Goal: Check status

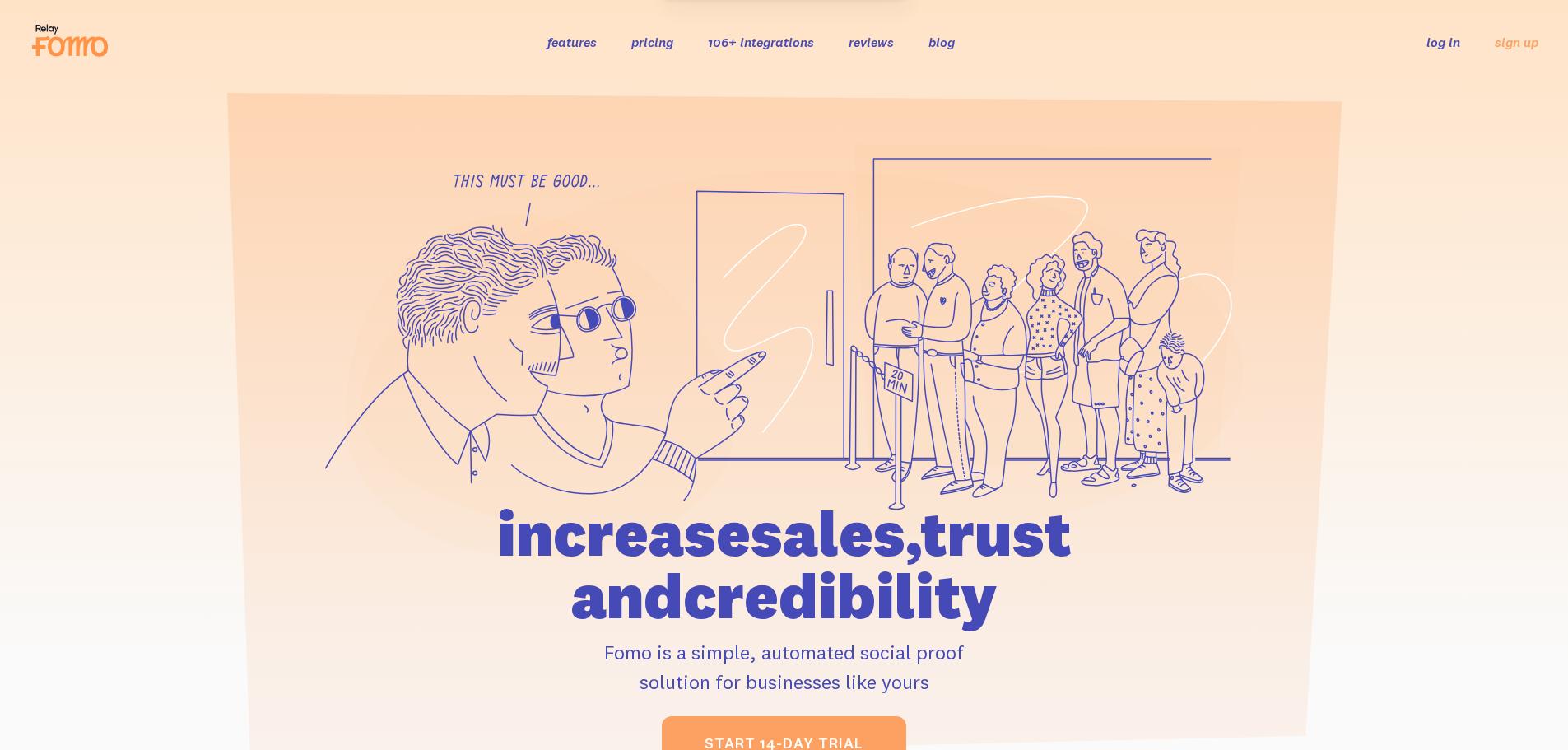
click at [1451, 51] on li "log in" at bounding box center [1443, 41] width 34 height 19
click at [1446, 44] on link "log in" at bounding box center [1443, 42] width 34 height 16
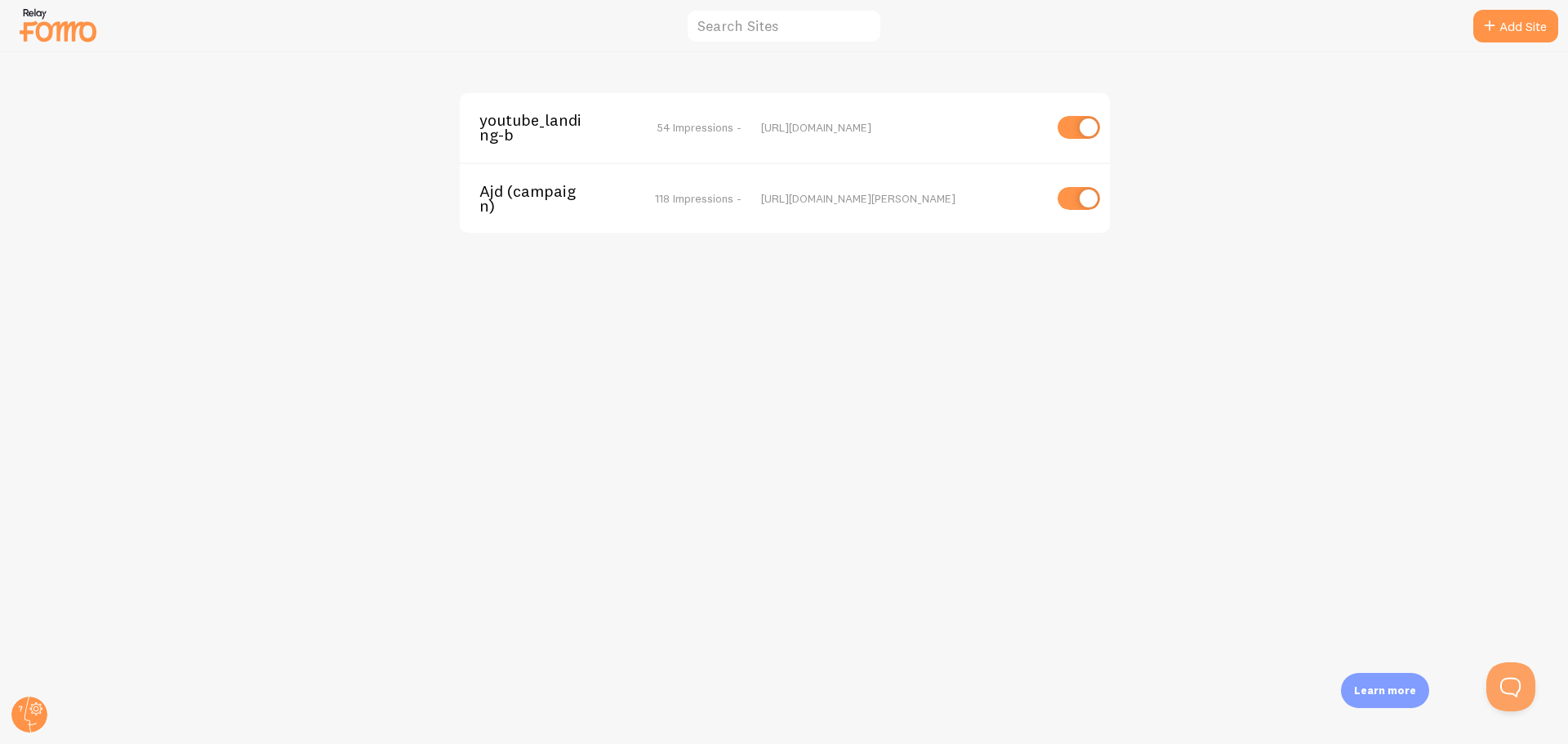
click at [529, 119] on span "youtube_landing-b" at bounding box center [545, 128] width 132 height 30
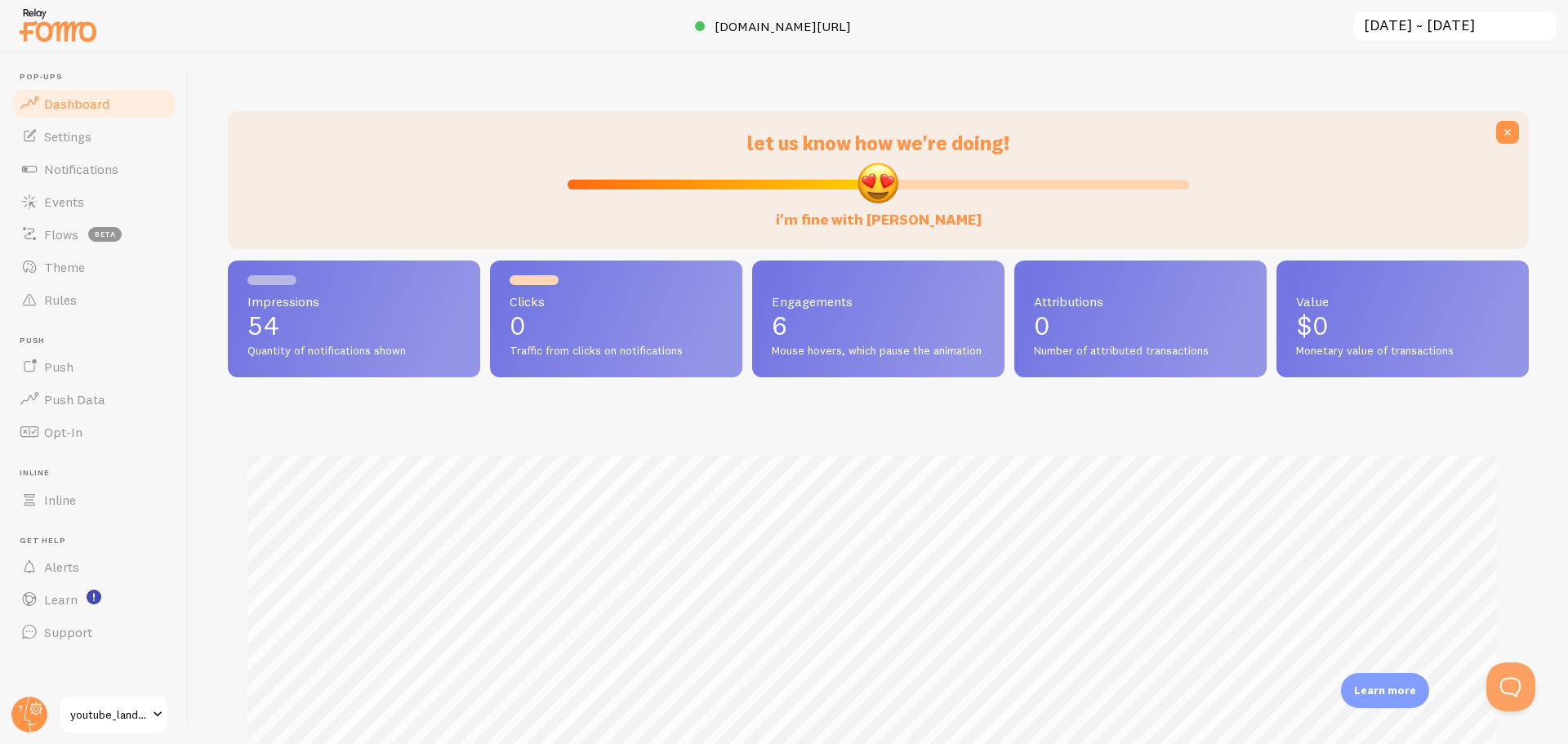
scroll to position [428, 1289]
click at [511, 84] on div "let us know how we're doing! i'm fine with Fomo Impressions 54 Quantity of noti…" at bounding box center [878, 398] width 1379 height 692
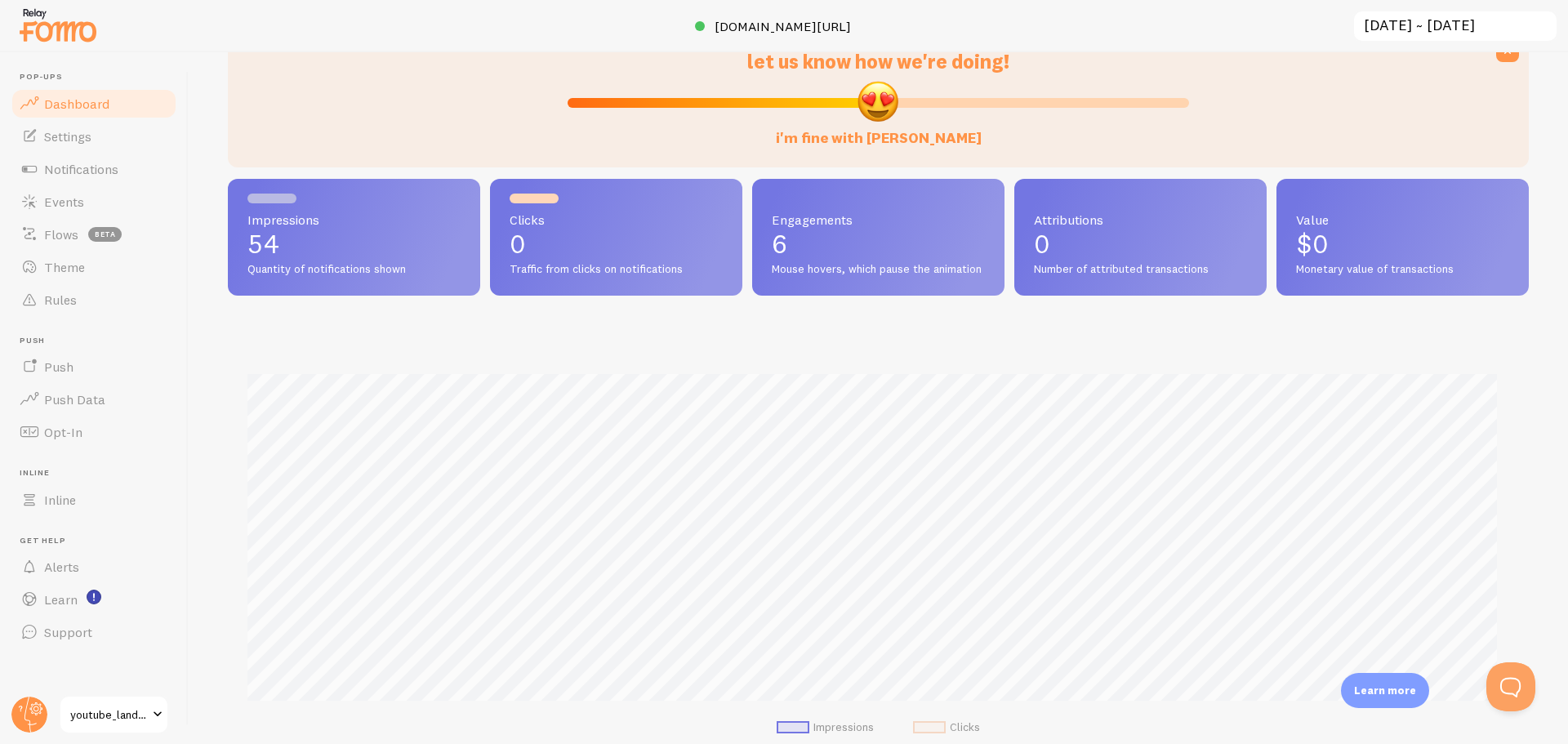
scroll to position [164, 0]
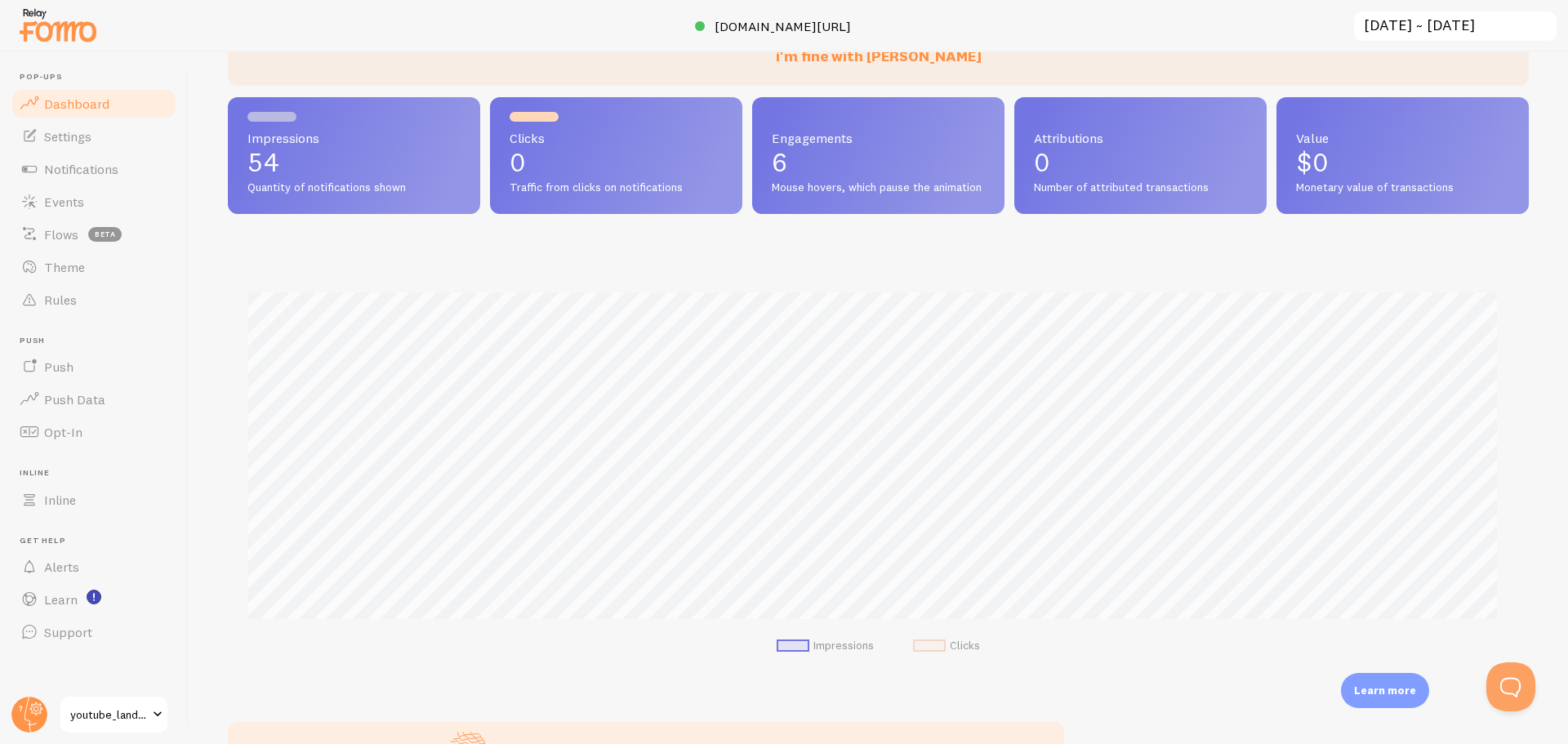
click at [1417, 275] on div "Impressions Clicks" at bounding box center [878, 468] width 1301 height 429
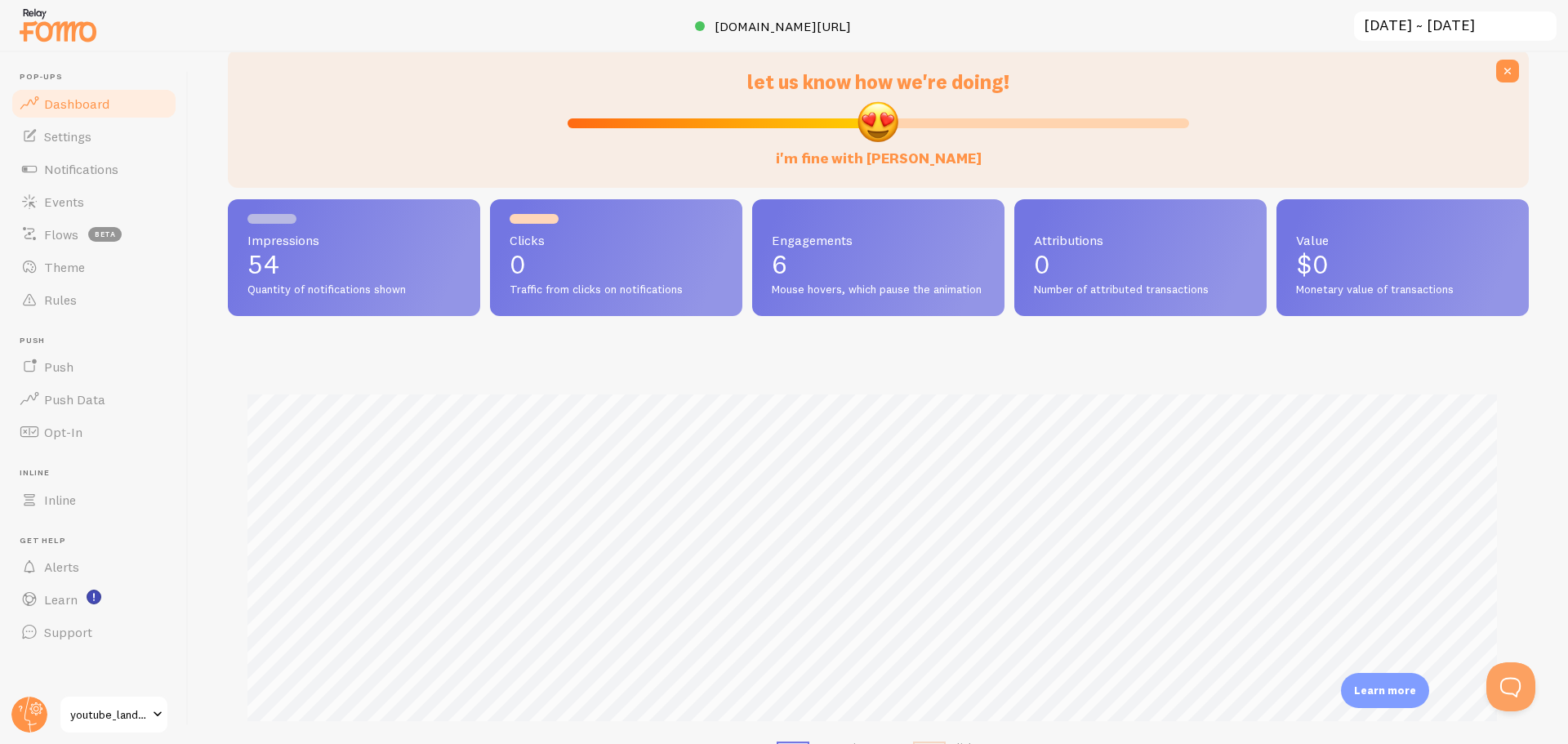
scroll to position [0, 0]
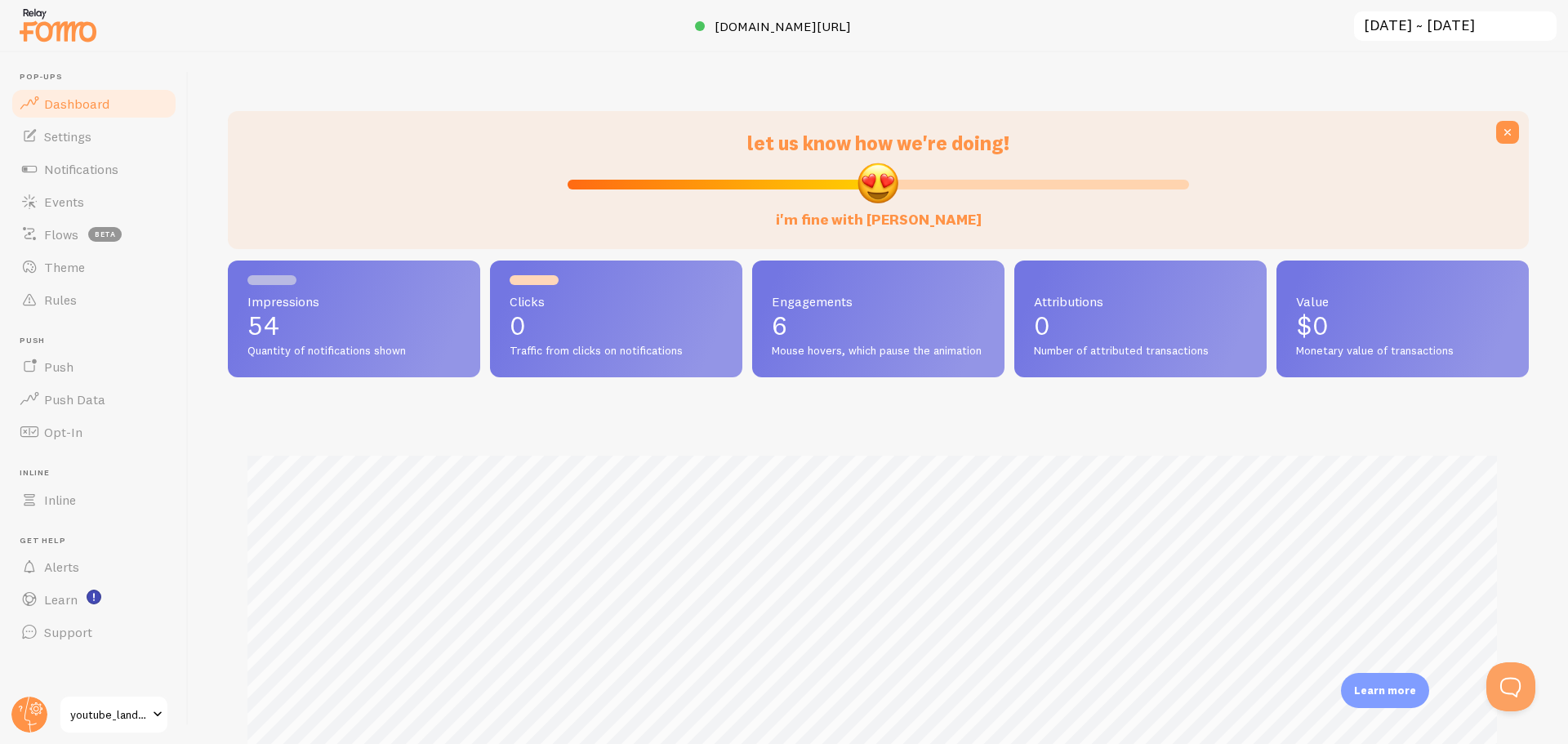
click at [373, 333] on p "54" at bounding box center [354, 325] width 213 height 26
click at [313, 199] on div at bounding box center [398, 180] width 320 height 99
